Goal: Use online tool/utility: Utilize a website feature to perform a specific function

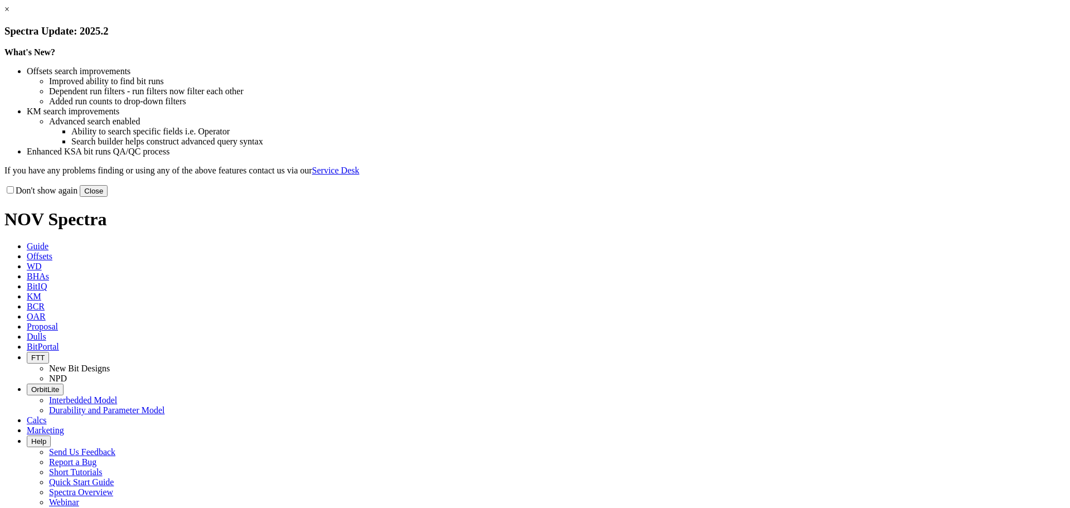
click at [108, 197] on button "Close" at bounding box center [94, 191] width 28 height 12
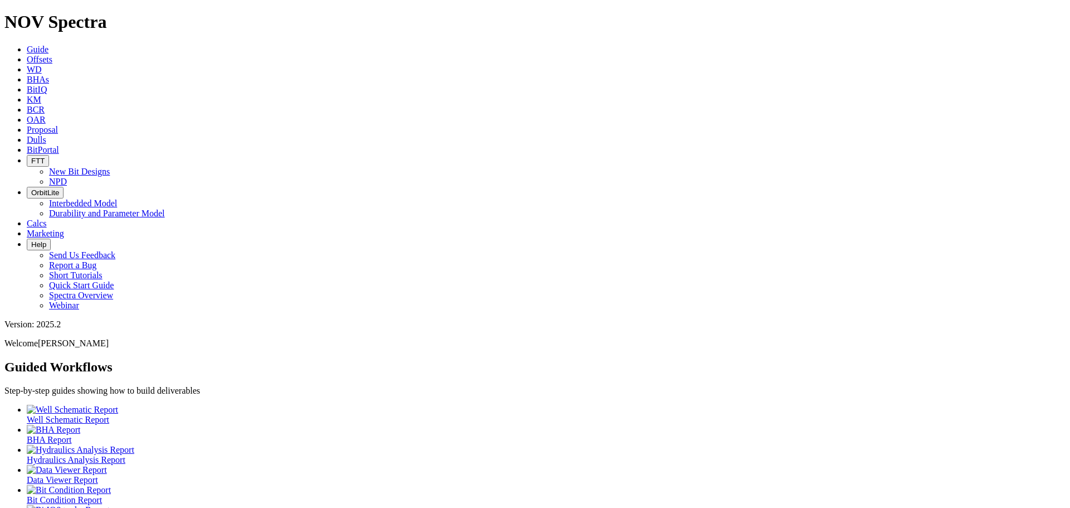
click at [47, 218] on span "Calcs" at bounding box center [37, 222] width 20 height 9
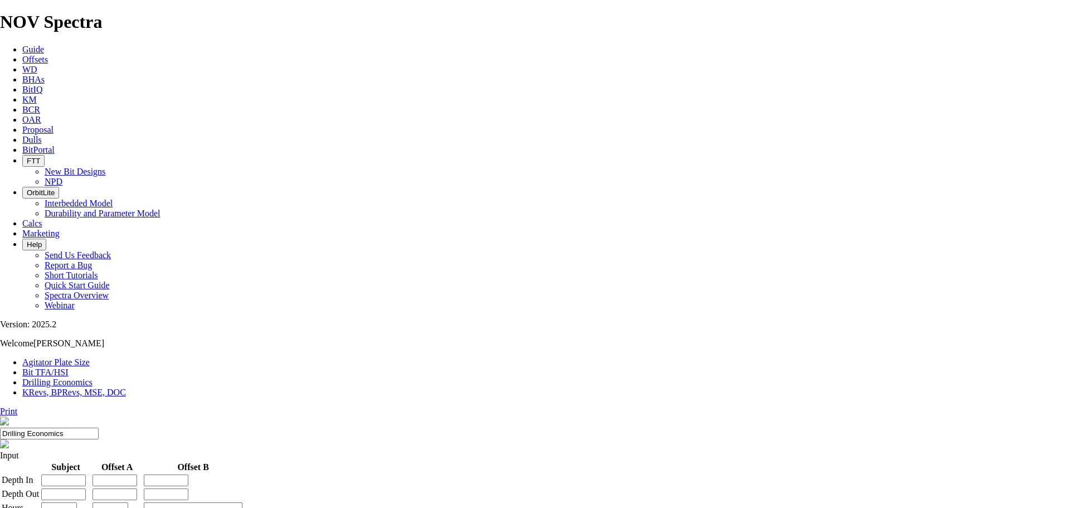
click at [69, 367] on link "Bit TFA/HSI" at bounding box center [45, 371] width 46 height 9
click at [99, 470] on input "Hole Size" at bounding box center [49, 476] width 99 height 12
type input "14.75"
click at [99, 503] on input "Flow Rate" at bounding box center [49, 509] width 99 height 12
type input "2450"
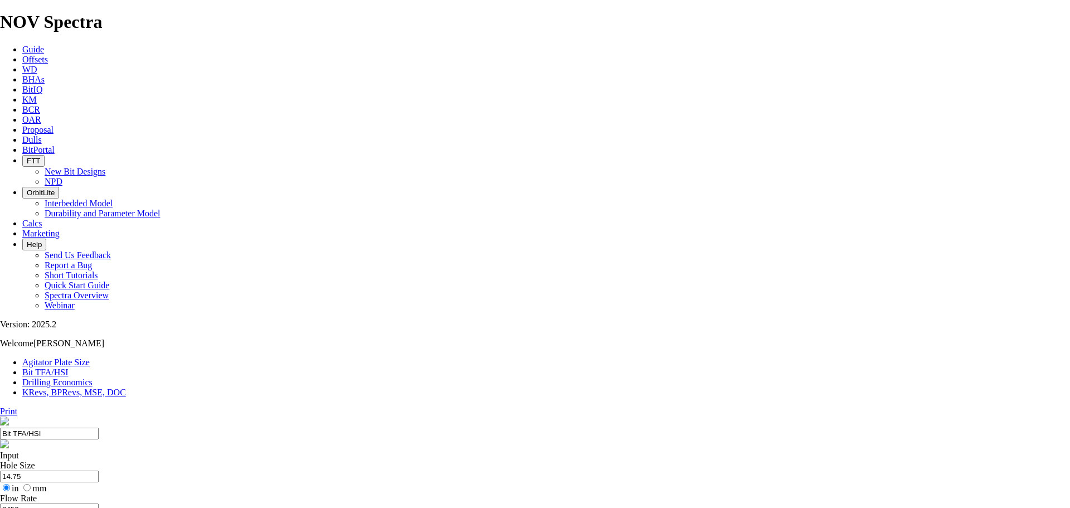
radio input "true"
radio input "false"
type input "2.1"
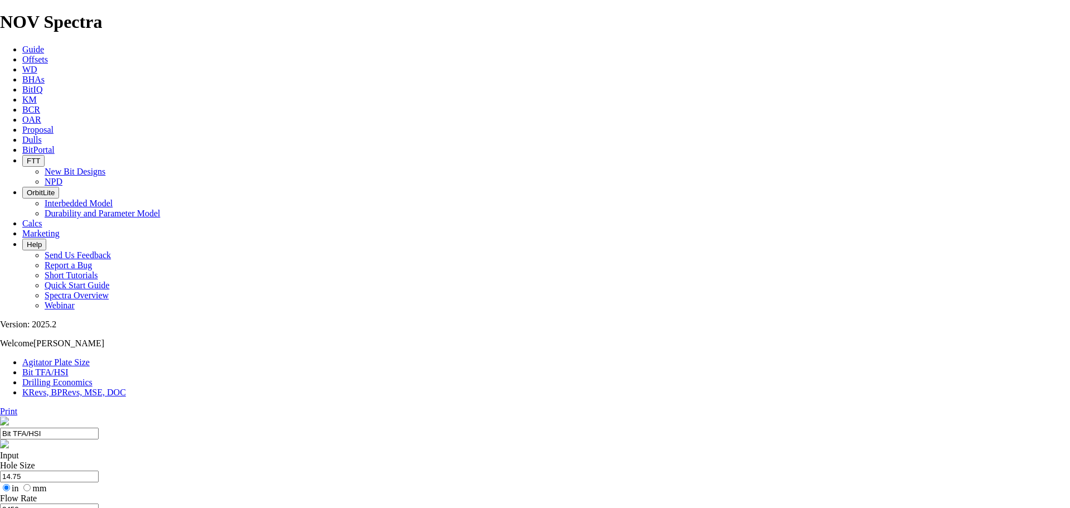
radio input "true"
radio input "false"
drag, startPoint x: 427, startPoint y: 293, endPoint x: 420, endPoint y: 293, distance: 7.2
type input "6"
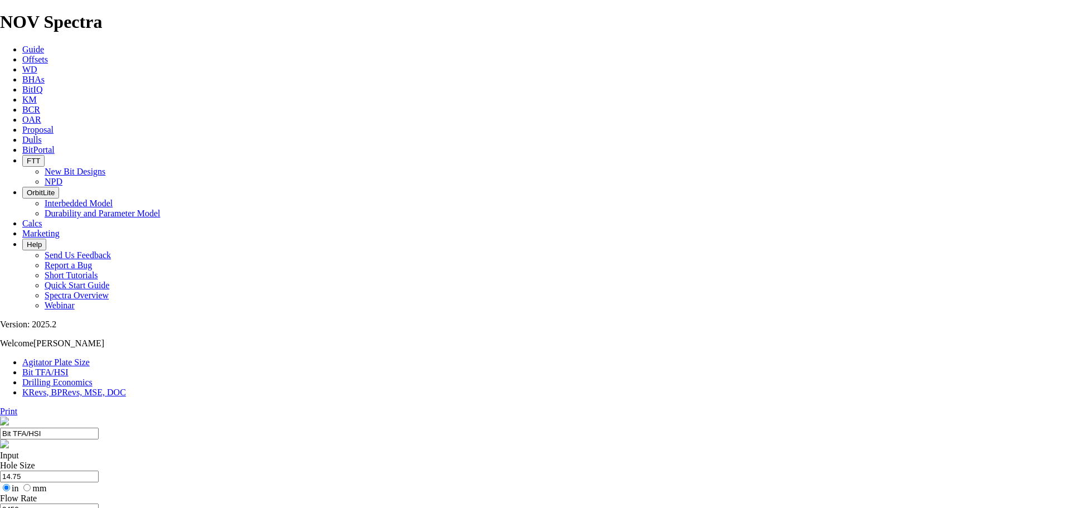
select select "number:12"
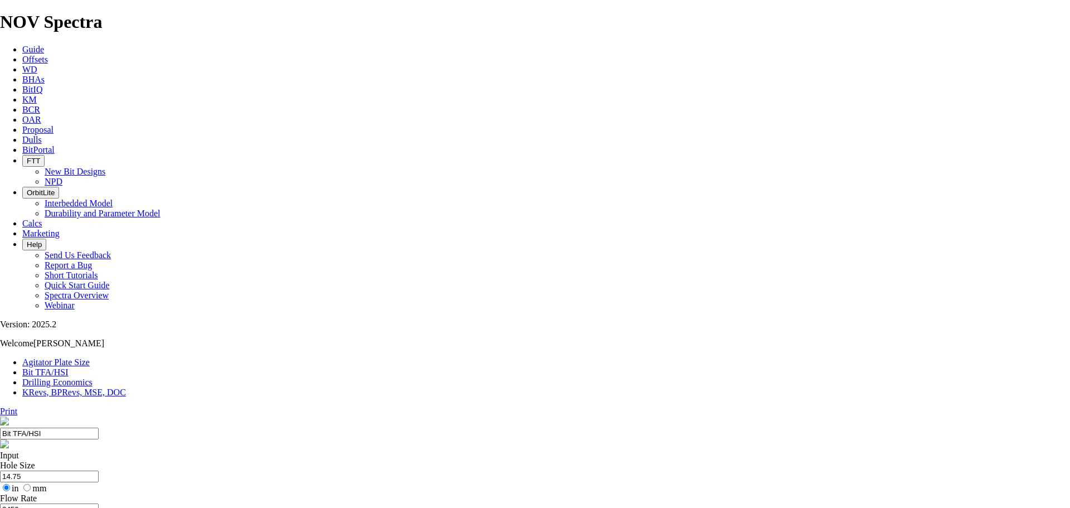
select select "number:12"
type input "5"
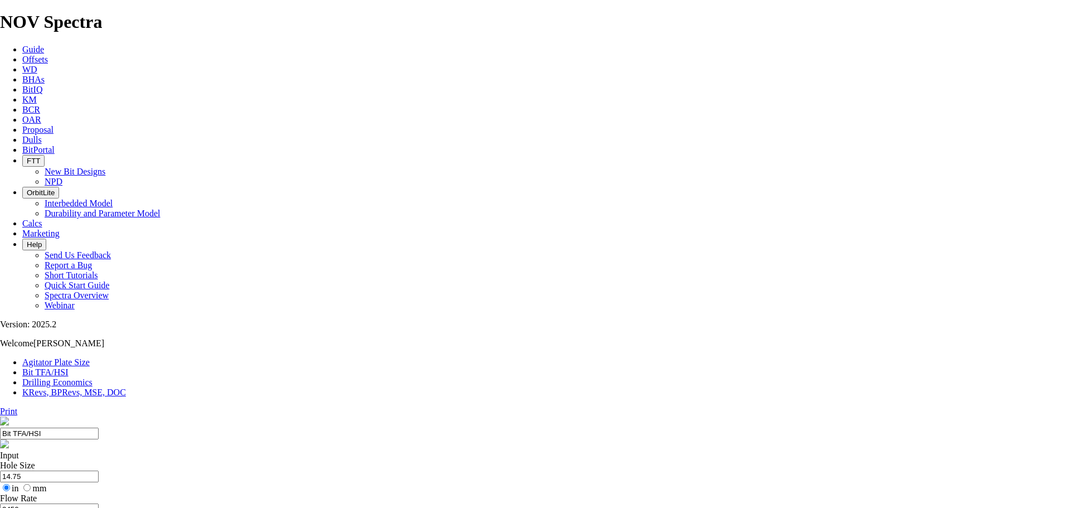
select select "number:0"
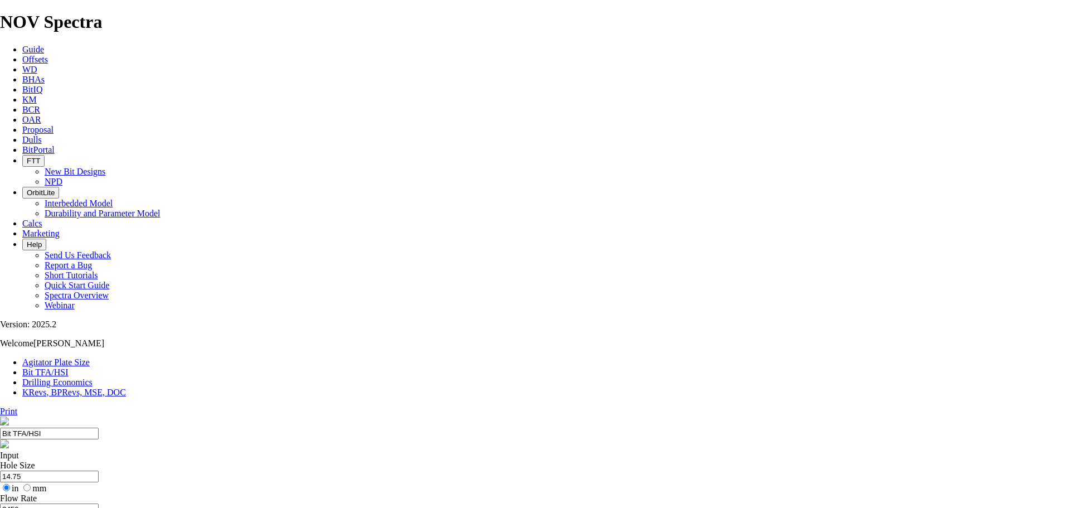
select select "number:0"
drag, startPoint x: 417, startPoint y: 293, endPoint x: 466, endPoint y: 290, distance: 49.7
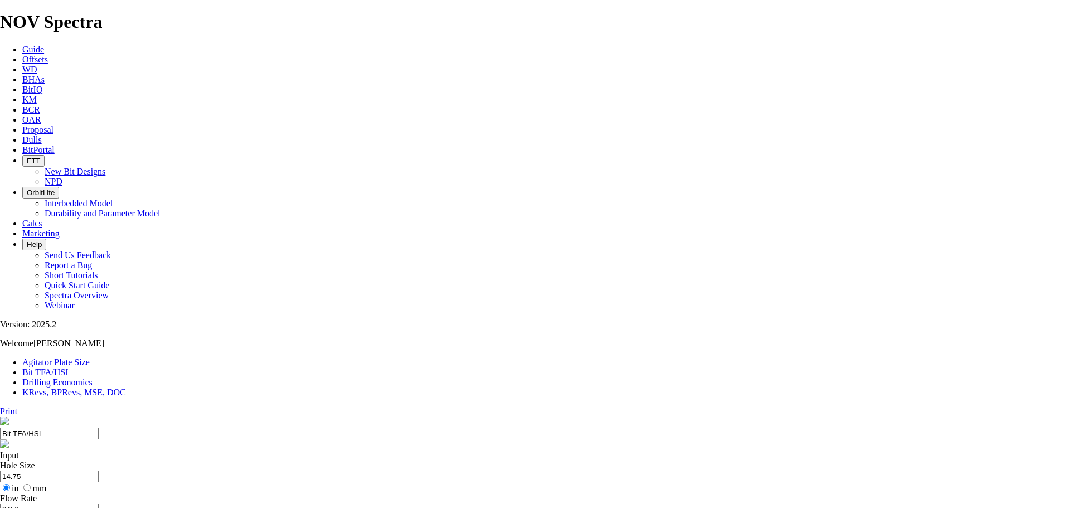
drag, startPoint x: 442, startPoint y: 294, endPoint x: 359, endPoint y: 289, distance: 83.2
type input "2"
select select "number:12"
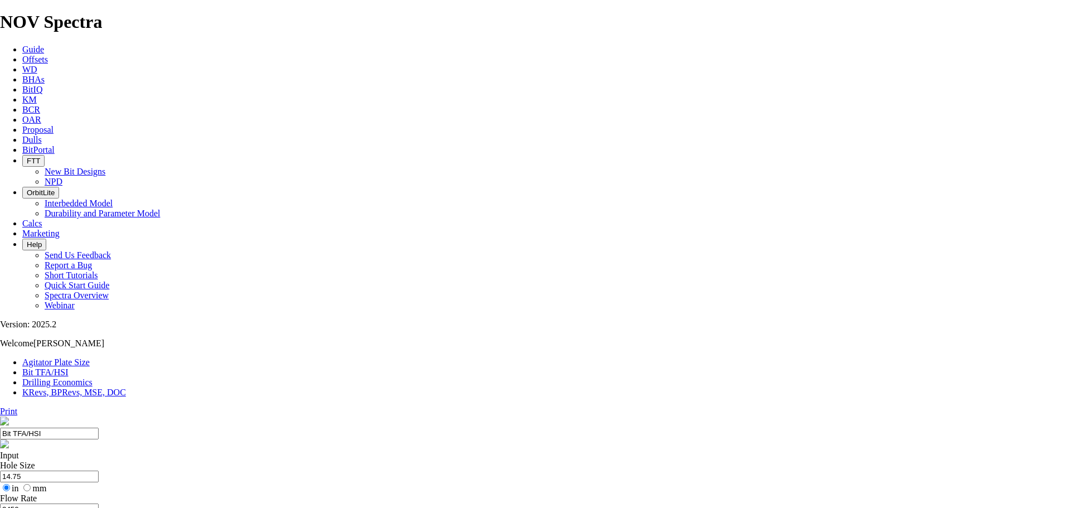
select select "number:12"
